Goal: Find contact information: Find contact information

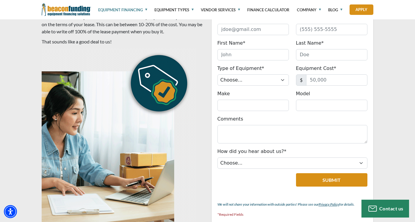
scroll to position [367, 0]
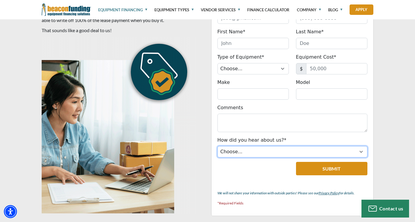
click at [210, 138] on div "GET STARTED Company Name* Please provide a valid company name. Industry* Choose…" at bounding box center [293, 85] width 170 height 264
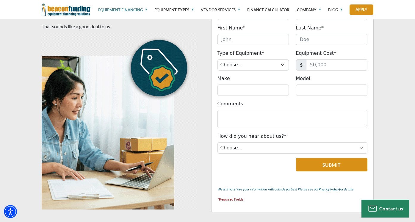
scroll to position [381, 0]
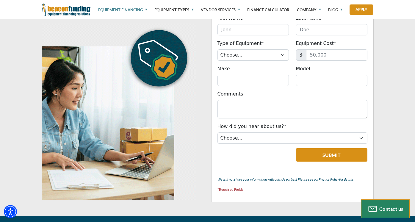
click at [386, 205] on div "Contact us" at bounding box center [385, 209] width 42 height 10
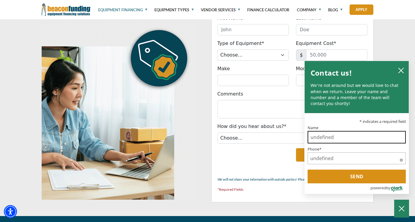
click at [343, 138] on input "Name" at bounding box center [357, 137] width 98 height 12
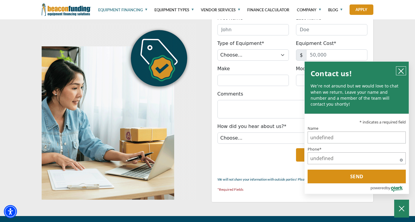
click at [399, 73] on icon "close chatbox" at bounding box center [401, 71] width 6 height 6
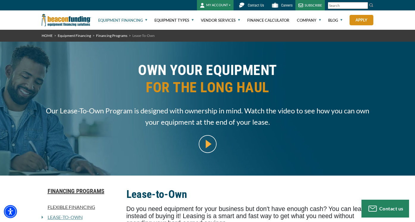
scroll to position [0, 0]
click at [265, 4] on link "Contact Us" at bounding box center [249, 5] width 33 height 10
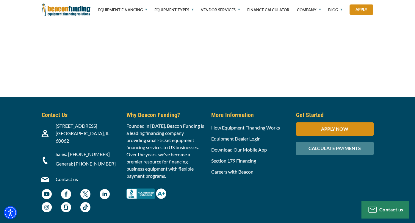
scroll to position [689, 0]
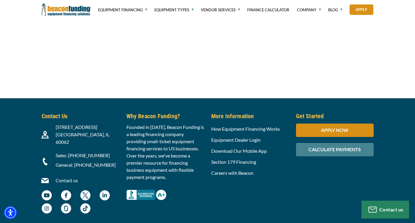
click at [183, 149] on p "Founded in [DATE], Beacon Funding is a leading financing company providing smal…" at bounding box center [165, 151] width 78 height 57
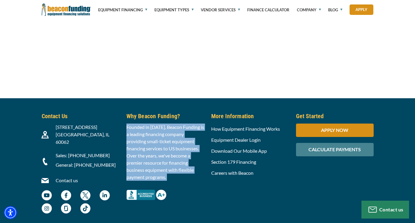
click at [183, 149] on p "Founded in [DATE], Beacon Funding is a leading financing company providing smal…" at bounding box center [165, 151] width 78 height 57
click at [183, 148] on p "Founded in [DATE], Beacon Funding is a leading financing company providing smal…" at bounding box center [165, 151] width 78 height 57
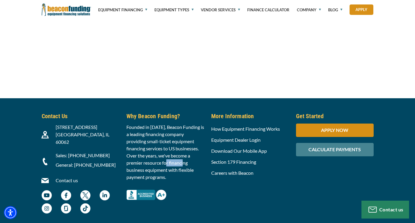
click at [183, 148] on p "Founded in [DATE], Beacon Funding is a leading financing company providing smal…" at bounding box center [165, 151] width 78 height 57
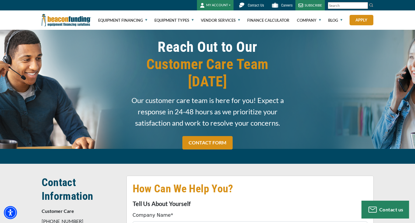
scroll to position [0, 0]
